Goal: Task Accomplishment & Management: Use online tool/utility

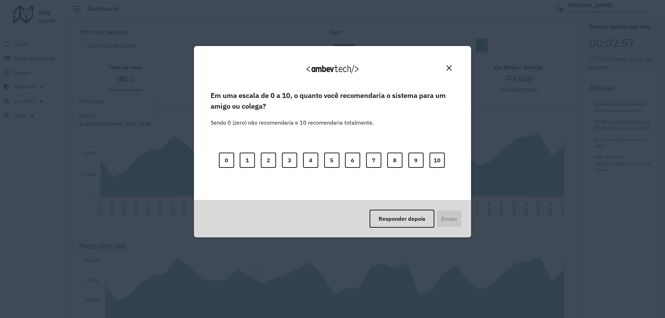
click at [82, 99] on div "Agradecemos seu feedback! Em uma escala de 0 a 10, o quanto você recomendaria o…" at bounding box center [332, 159] width 665 height 318
click at [442, 159] on button "10" at bounding box center [437, 160] width 15 height 15
click at [452, 220] on button "Enviar" at bounding box center [449, 219] width 26 height 18
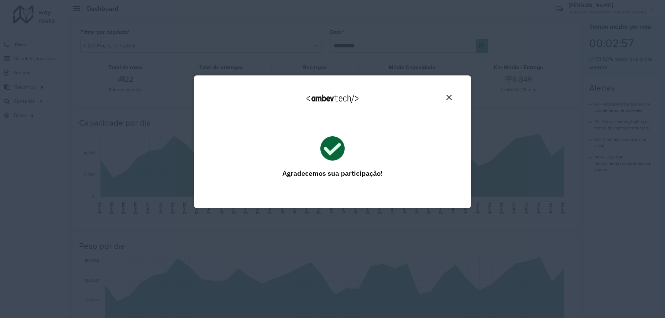
click at [453, 97] on button "Close" at bounding box center [449, 97] width 11 height 11
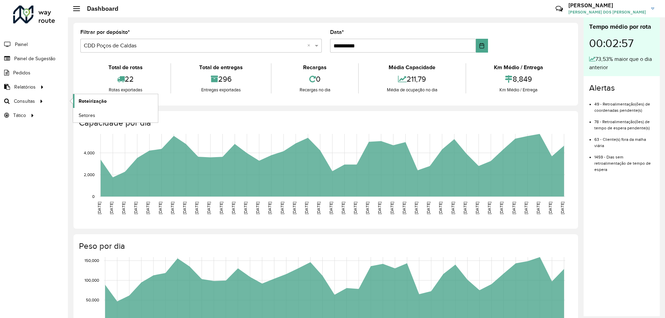
click at [122, 103] on link "Roteirização" at bounding box center [115, 101] width 85 height 14
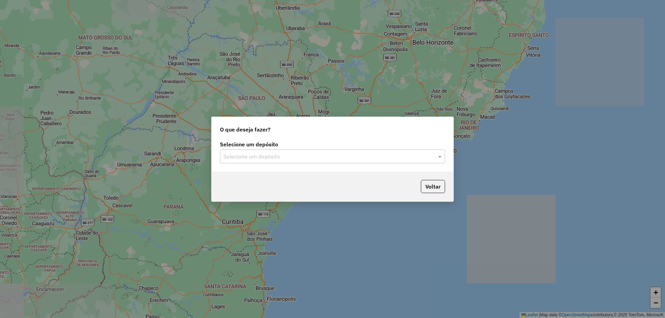
click at [312, 144] on label "Selecione um depósito" at bounding box center [332, 144] width 225 height 8
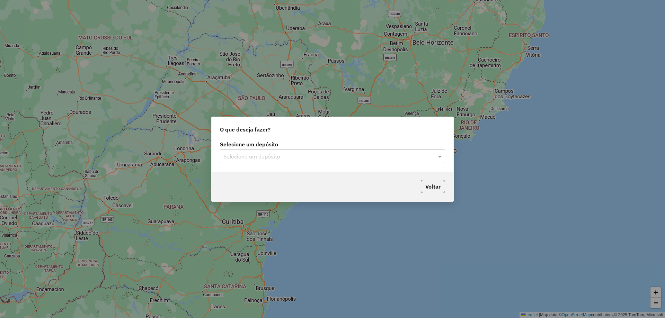
click at [297, 154] on input "text" at bounding box center [325, 157] width 204 height 8
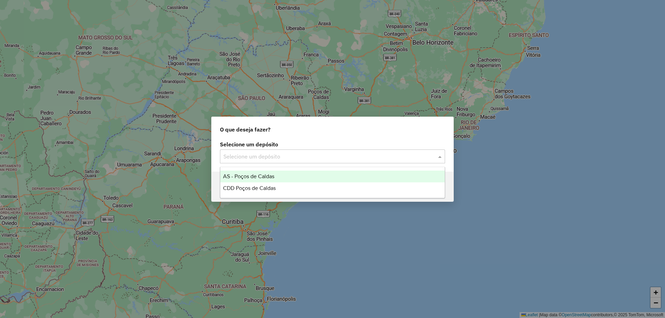
click at [276, 186] on span "CDD Poços de Caldas" at bounding box center [249, 188] width 53 height 6
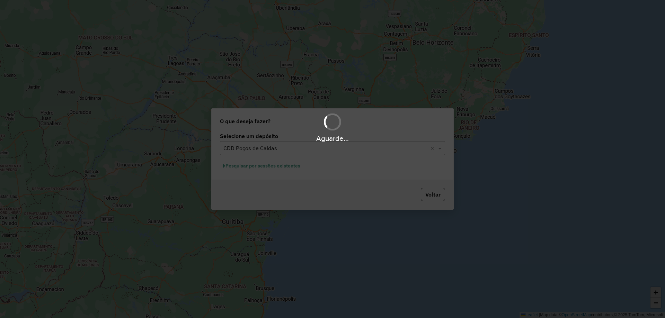
click at [269, 168] on div "Aguarde..." at bounding box center [332, 159] width 665 height 318
click at [286, 170] on div "Aguarde..." at bounding box center [332, 159] width 665 height 318
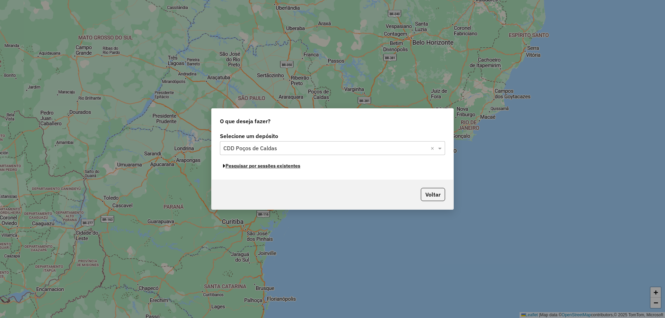
click at [264, 166] on button "Pesquisar por sessões existentes" at bounding box center [261, 166] width 83 height 11
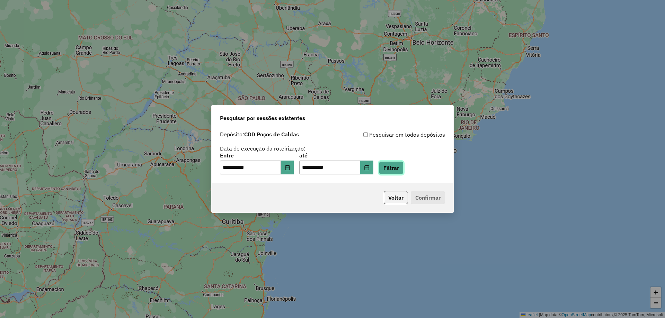
click at [398, 165] on button "Filtrar" at bounding box center [391, 167] width 25 height 13
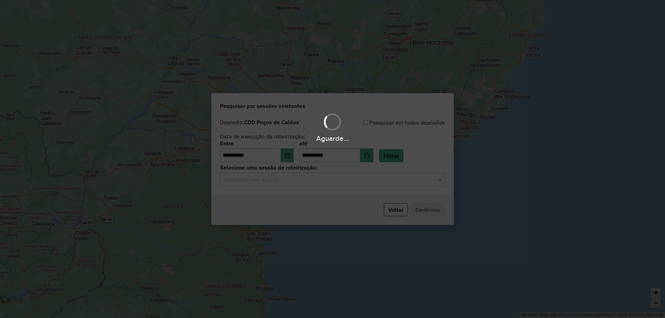
click at [312, 180] on input "text" at bounding box center [325, 180] width 204 height 8
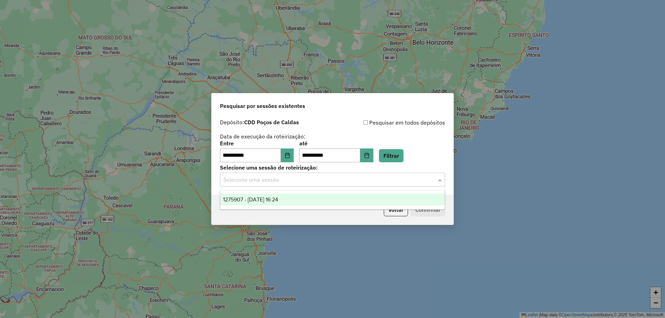
click at [268, 199] on span "1275907 - [DATE] 16:24" at bounding box center [250, 200] width 55 height 6
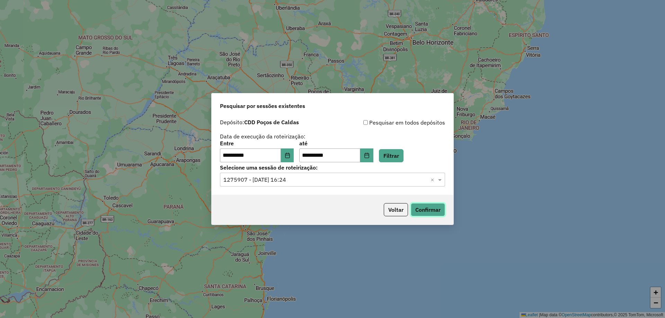
click at [425, 204] on button "Confirmar" at bounding box center [428, 209] width 34 height 13
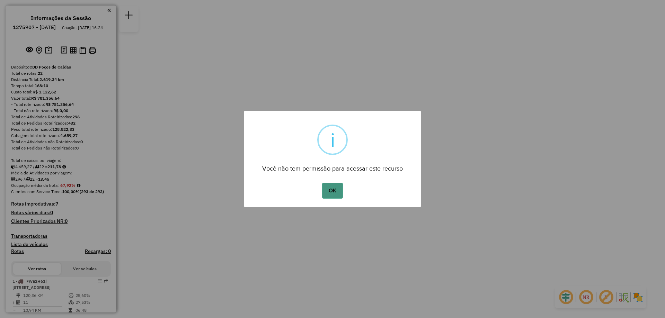
click at [333, 191] on button "OK" at bounding box center [332, 191] width 20 height 16
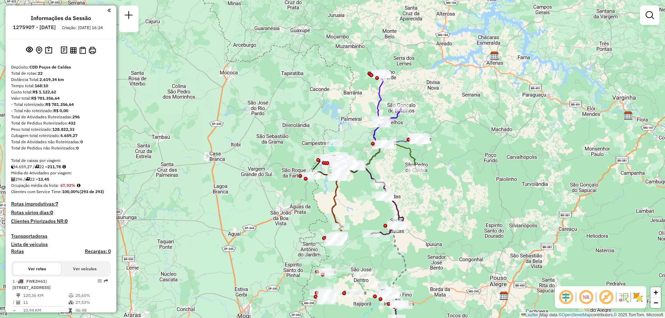
click at [588, 296] on em at bounding box center [586, 297] width 17 height 17
click at [586, 300] on em at bounding box center [586, 297] width 17 height 17
click at [586, 299] on em at bounding box center [586, 297] width 17 height 17
